Goal: Find specific page/section: Find specific page/section

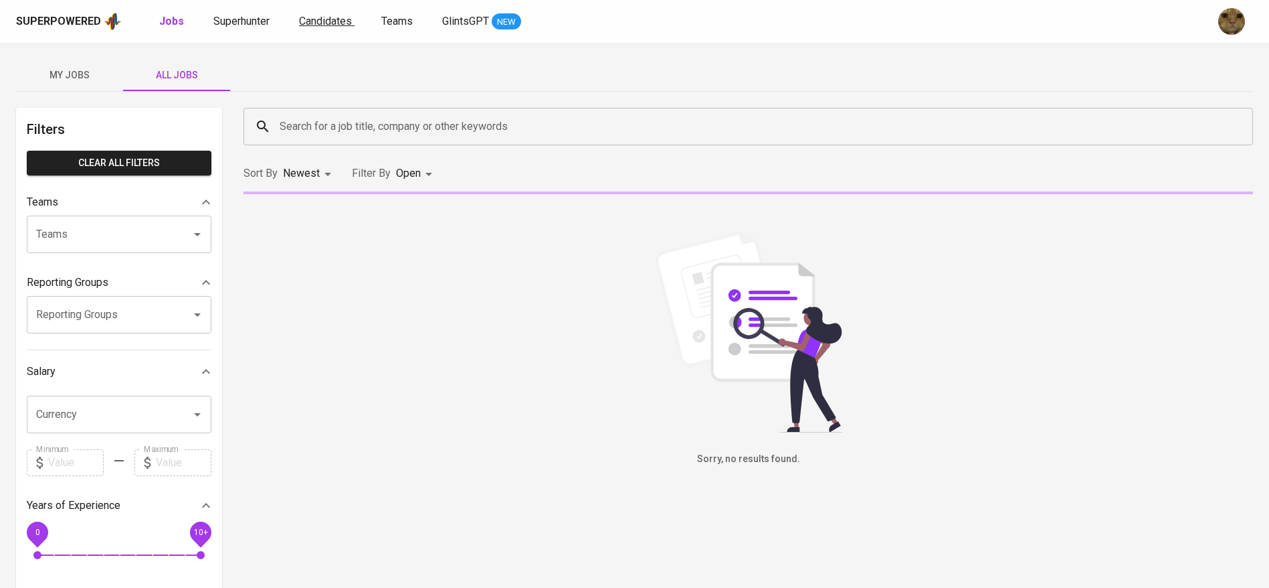
click at [323, 19] on span "Candidates" at bounding box center [325, 21] width 53 height 13
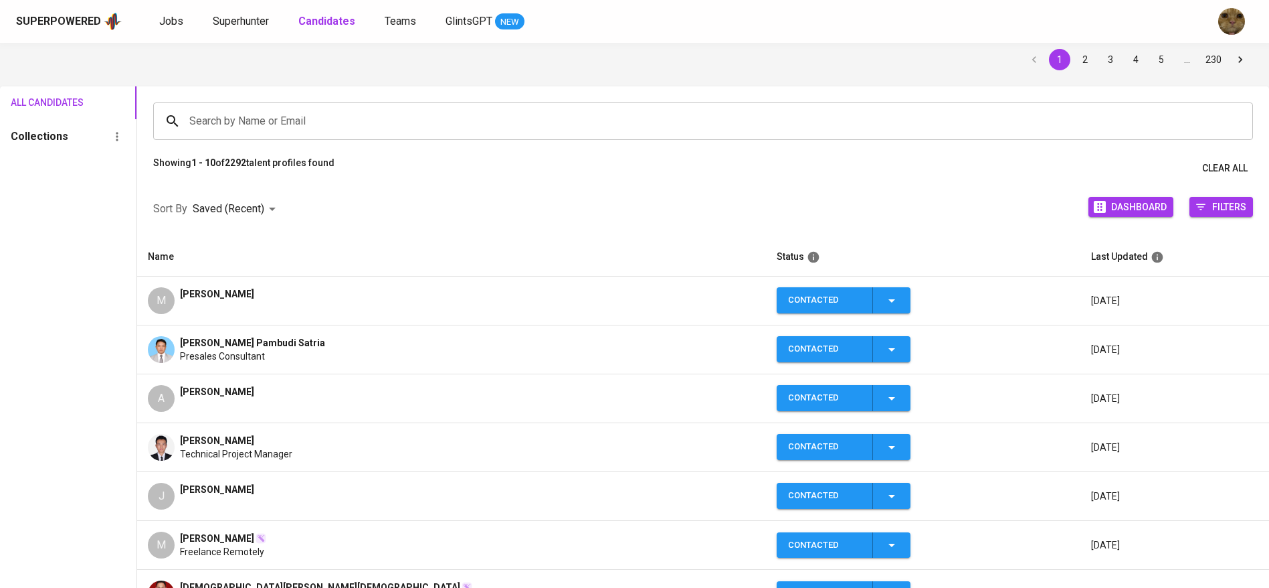
scroll to position [47, 0]
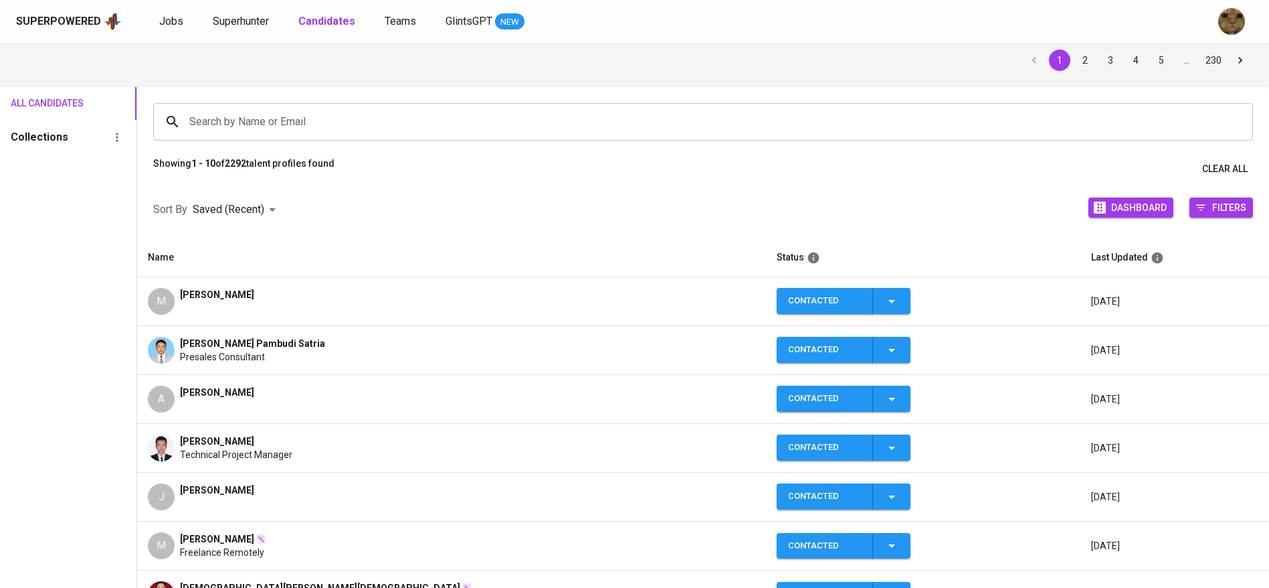
click at [326, 126] on input "Search by Name or Email" at bounding box center [706, 121] width 1041 height 25
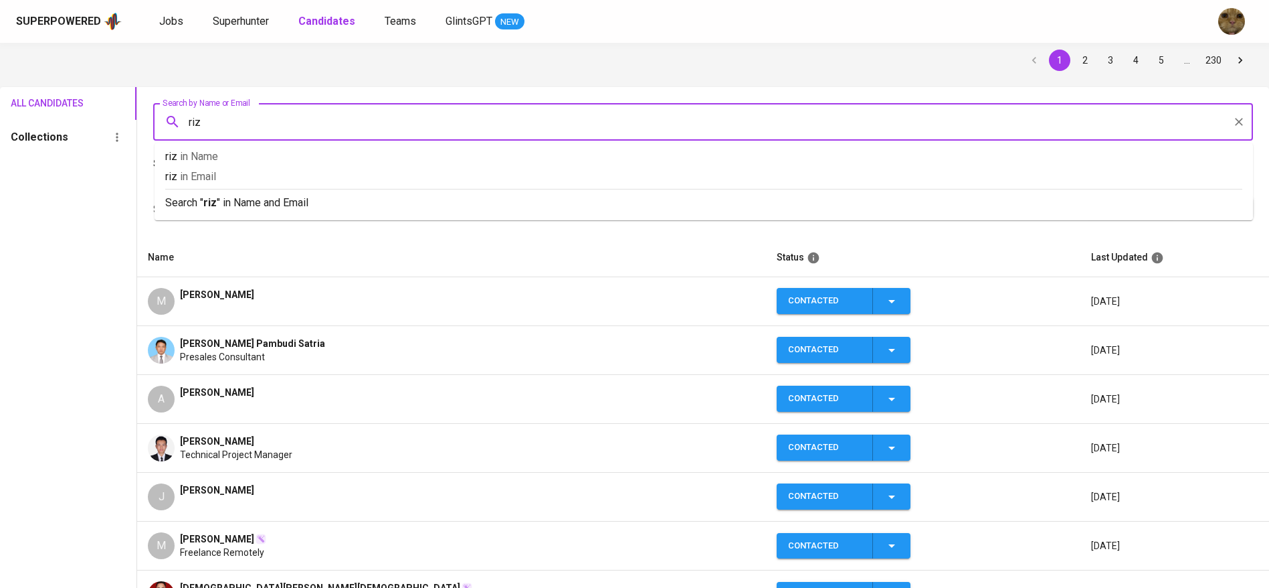
type input "riza"
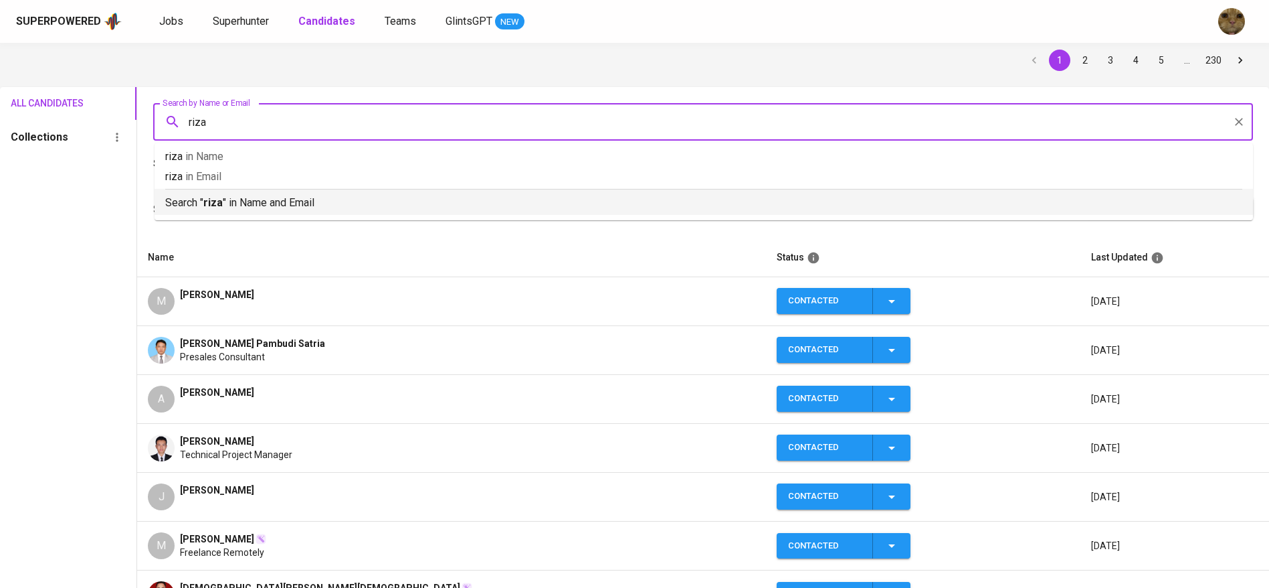
click at [264, 193] on div "Search " riza " in Name and Email" at bounding box center [703, 200] width 1077 height 22
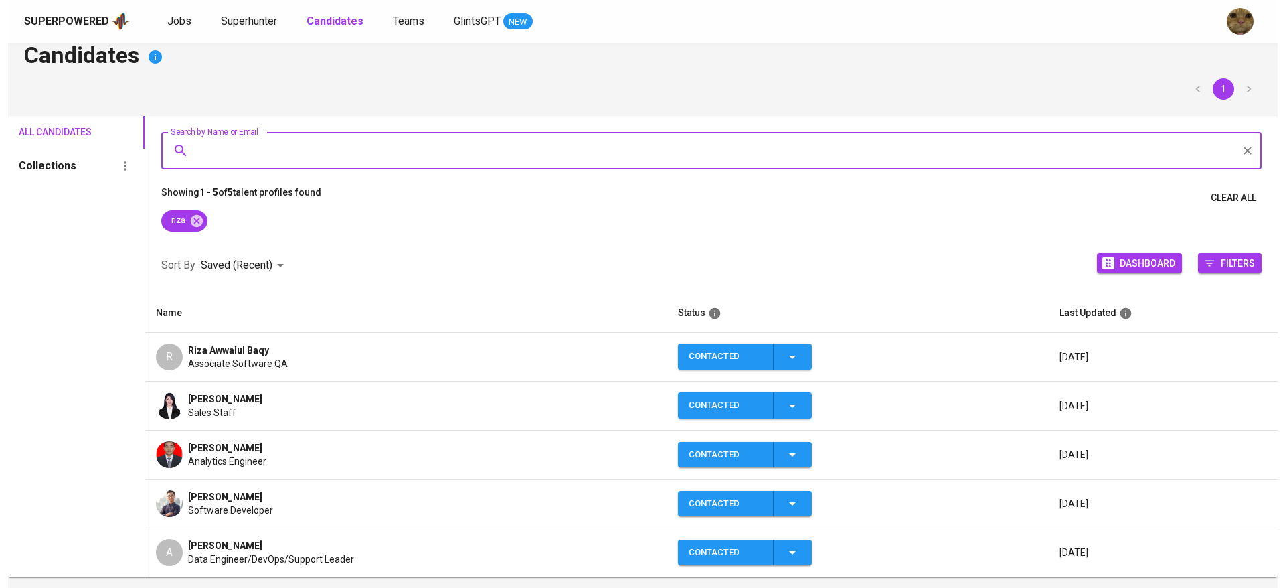
scroll to position [19, 0]
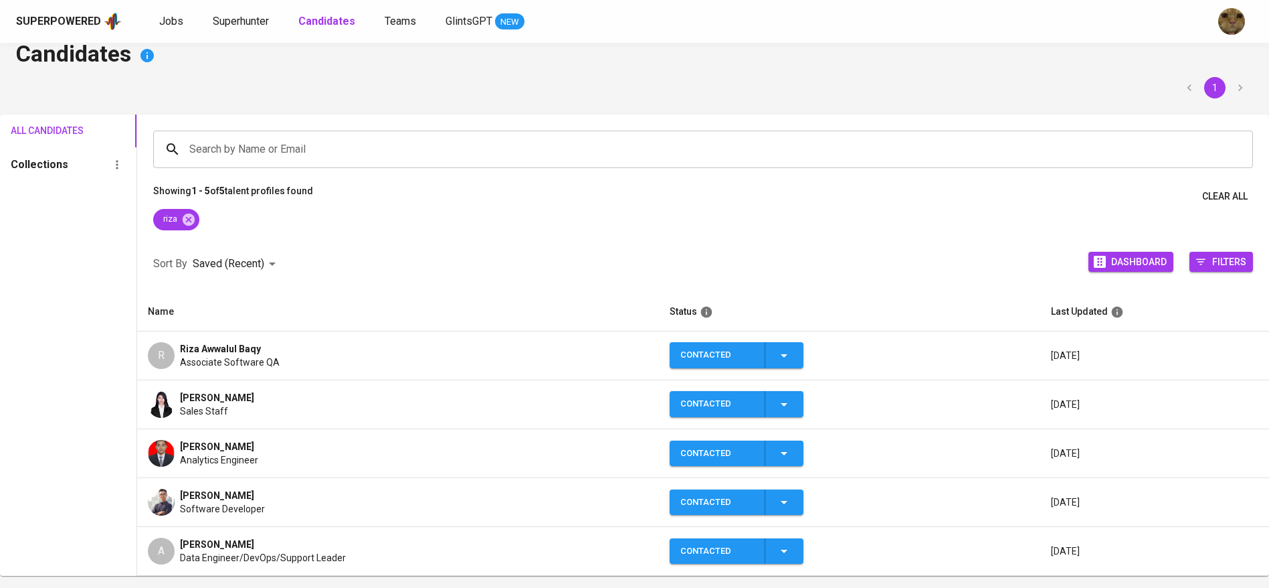
click at [311, 349] on div "R Riza Awwalul Baqy Associate Software QA" at bounding box center [398, 355] width 500 height 27
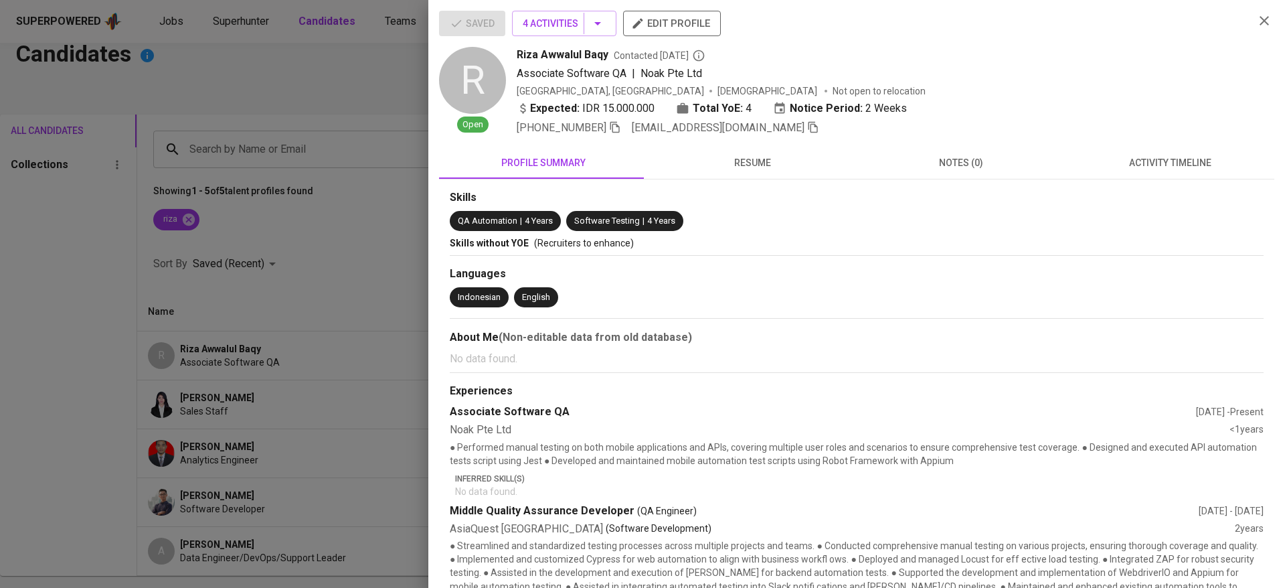
click at [808, 124] on icon "button" at bounding box center [812, 127] width 9 height 11
